Goal: Contribute content: Contribute content

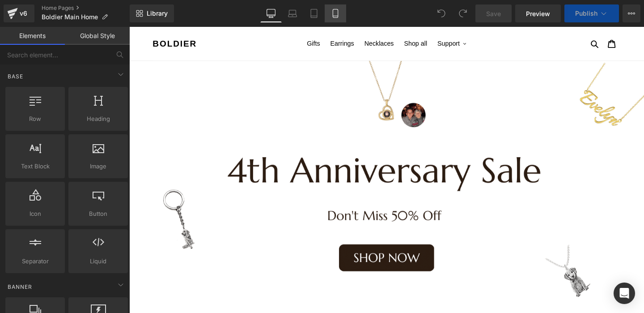
click at [333, 13] on icon at bounding box center [335, 13] width 5 height 8
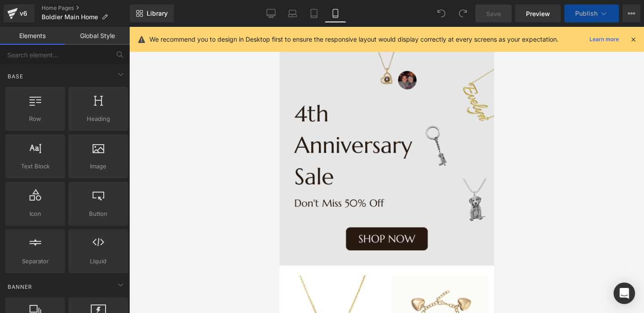
scroll to position [39, 0]
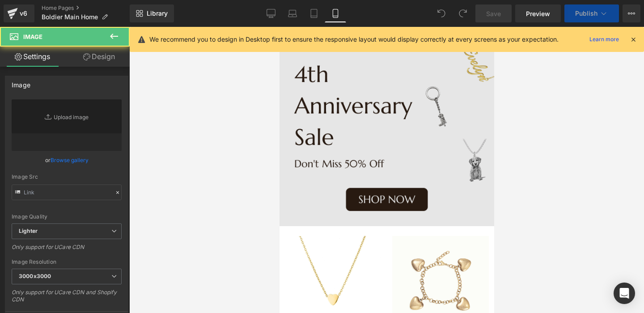
click at [371, 111] on img at bounding box center [386, 118] width 215 height 215
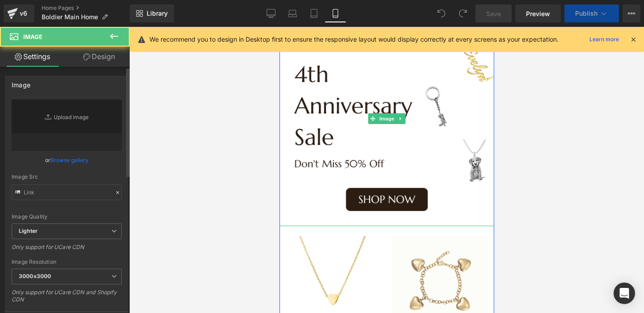
type input "[URL][DOMAIN_NAME]"
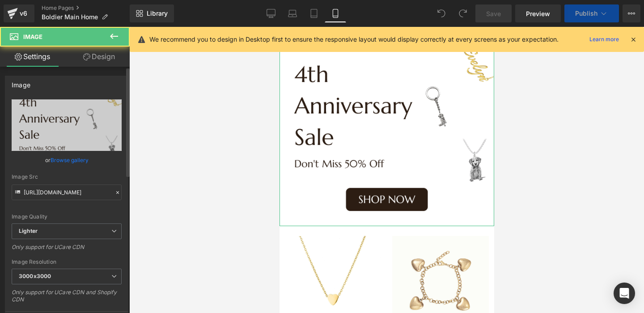
click at [74, 159] on link "Browse gallery" at bounding box center [70, 160] width 38 height 16
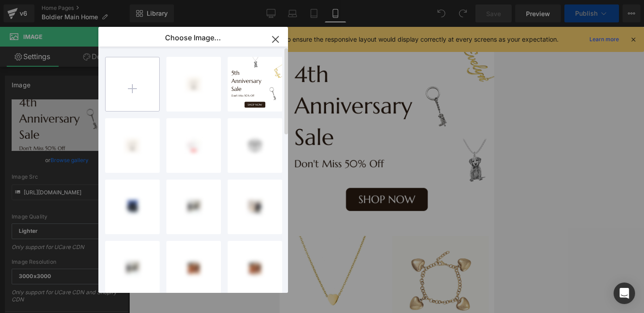
click at [142, 85] on input "file" at bounding box center [133, 84] width 54 height 54
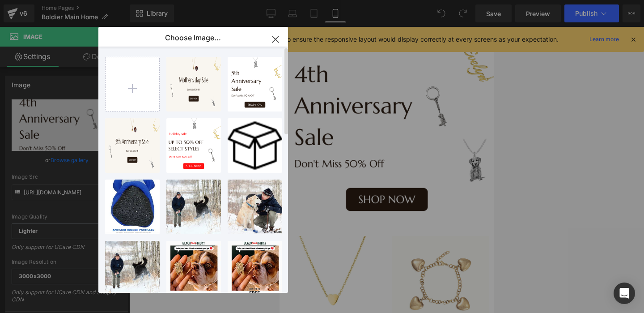
type input "C:\fakepath\Boldier 6th Anniversary.png"
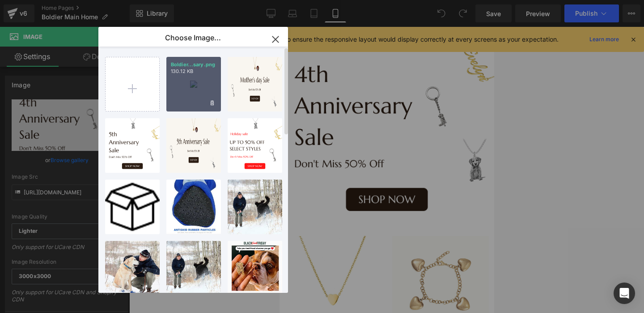
click at [194, 74] on p "130.12 KB" at bounding box center [194, 71] width 46 height 7
type input "[URL][DOMAIN_NAME]"
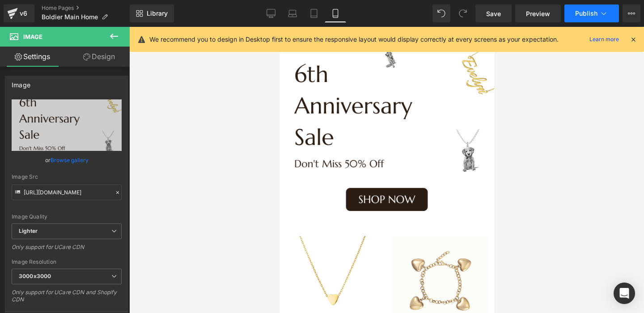
click at [613, 16] on button "Publish" at bounding box center [591, 13] width 55 height 18
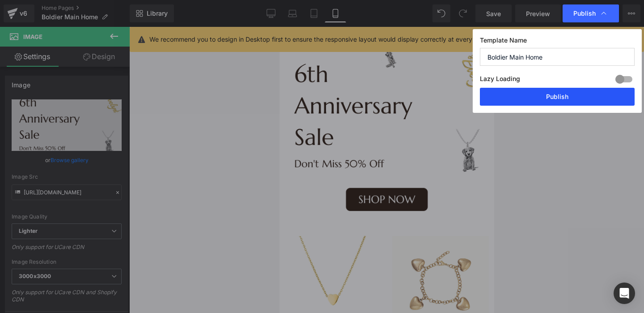
click at [559, 92] on button "Publish" at bounding box center [557, 97] width 155 height 18
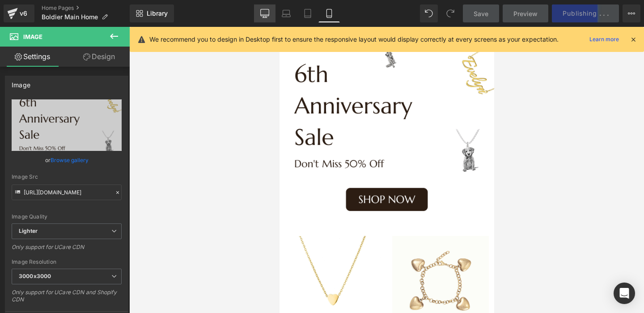
click at [267, 15] on icon at bounding box center [264, 15] width 8 height 0
type input "auto"
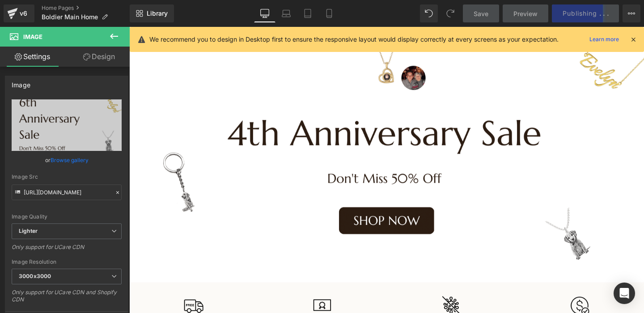
scroll to position [0, 0]
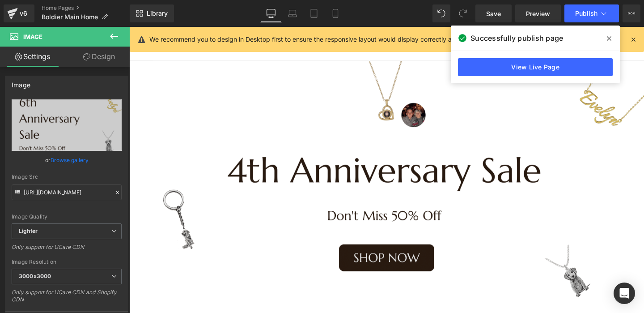
click at [409, 182] on img at bounding box center [399, 198] width 541 height 271
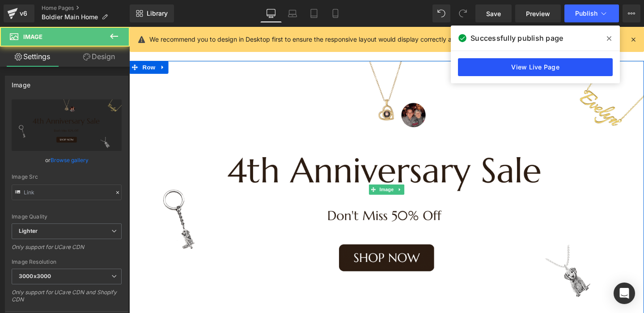
type input "[URL][DOMAIN_NAME]"
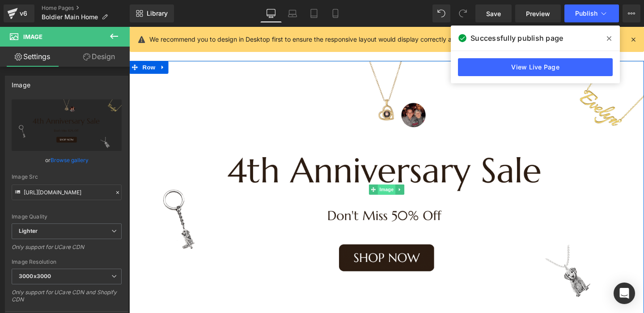
click at [403, 197] on span "Image" at bounding box center [399, 197] width 19 height 11
click at [71, 160] on link "Browse gallery" at bounding box center [70, 160] width 38 height 16
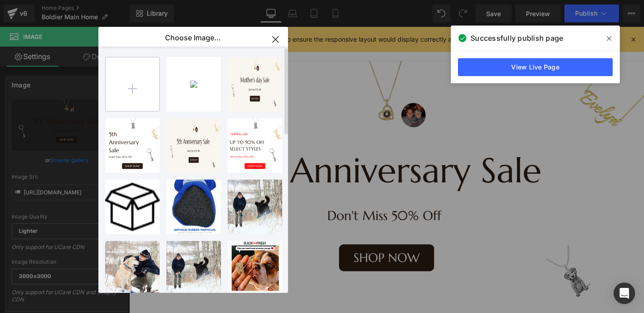
click at [138, 81] on input "file" at bounding box center [133, 84] width 54 height 54
type input "C:\fakepath\Boldier Home 6th Anniversary.png"
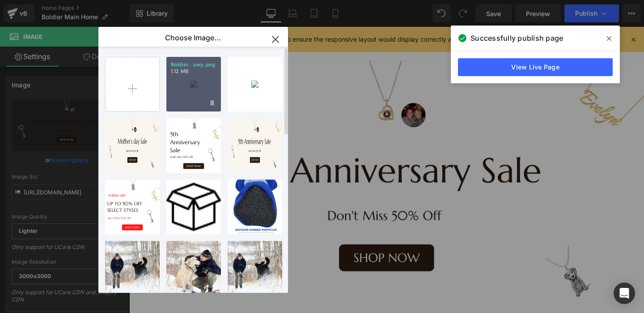
click at [186, 86] on div "Boldier...sary.png 1.12 MB" at bounding box center [193, 84] width 55 height 55
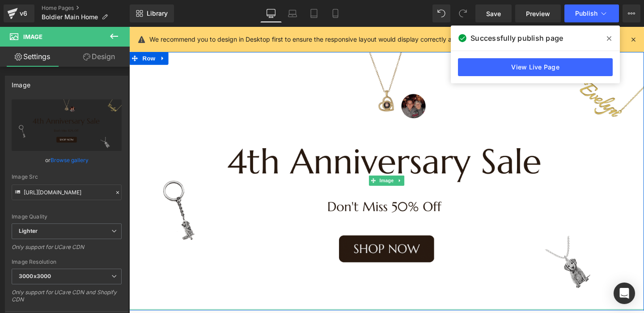
scroll to position [8, 0]
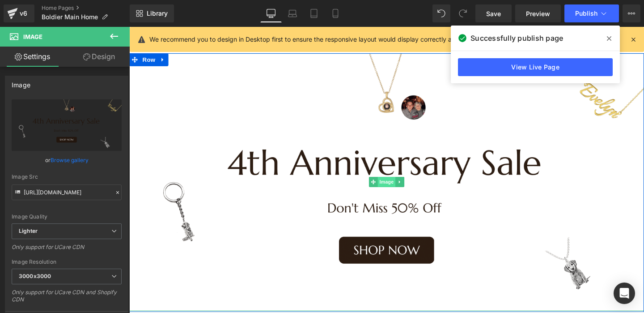
click at [397, 186] on span "Image" at bounding box center [399, 189] width 19 height 11
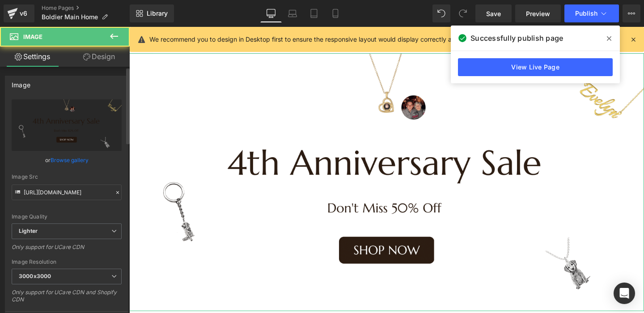
click at [78, 158] on link "Browse gallery" at bounding box center [70, 160] width 38 height 16
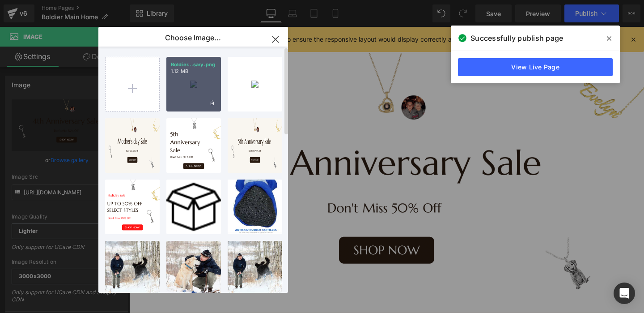
click at [198, 92] on div "Boldier...sary.png 1.12 MB" at bounding box center [193, 84] width 55 height 55
type input "[URL][DOMAIN_NAME]"
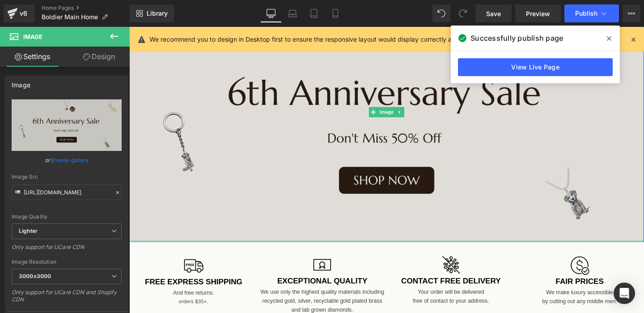
scroll to position [149, 0]
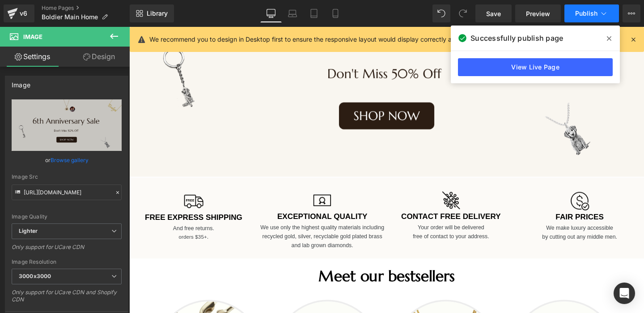
click at [595, 11] on span "Publish" at bounding box center [586, 13] width 22 height 7
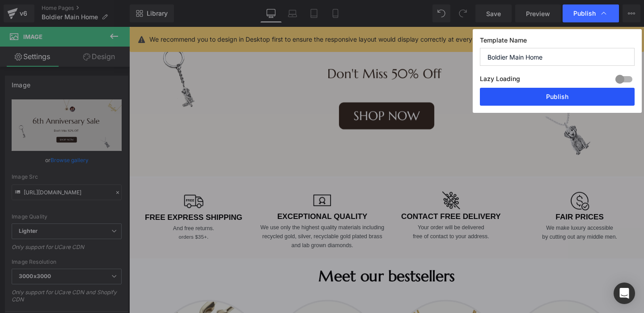
click at [550, 97] on button "Publish" at bounding box center [557, 97] width 155 height 18
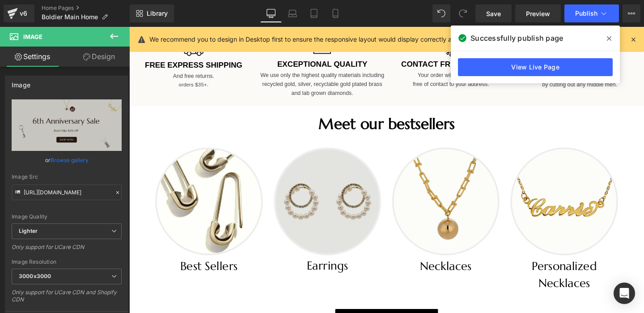
scroll to position [293, 0]
